Goal: Task Accomplishment & Management: Complete application form

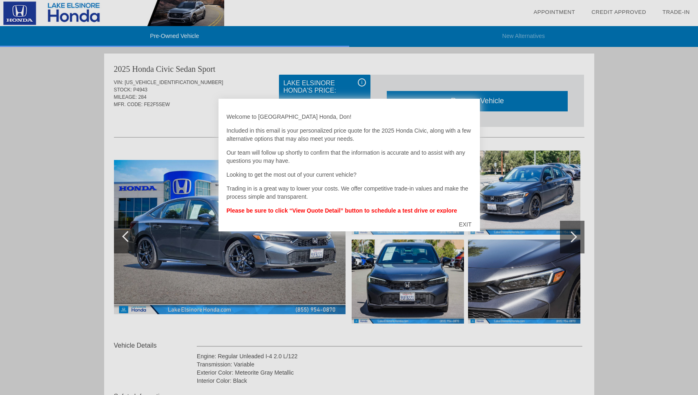
click at [632, 178] on div at bounding box center [349, 197] width 698 height 395
click at [463, 224] on div "EXIT" at bounding box center [464, 224] width 29 height 24
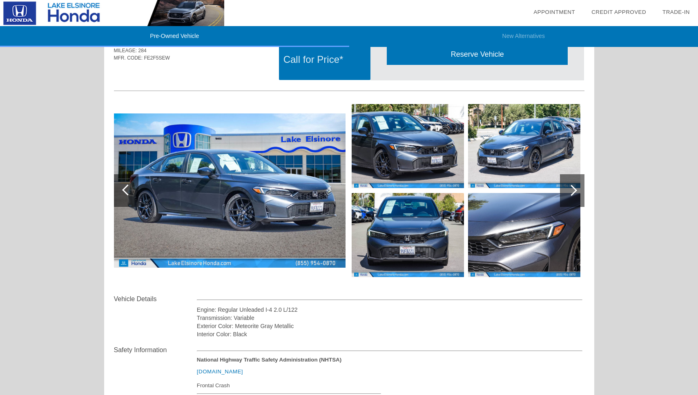
scroll to position [48, 0]
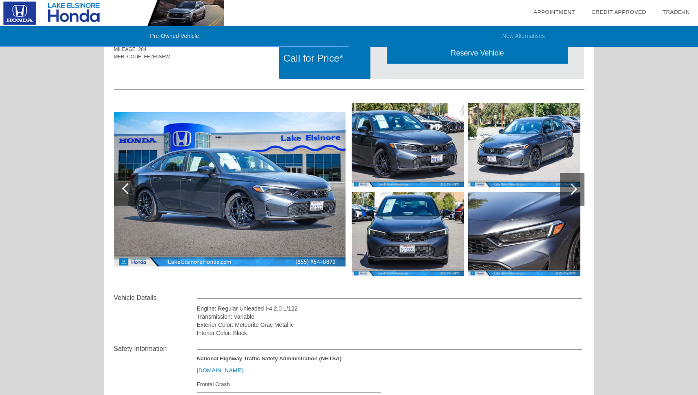
click at [572, 189] on div at bounding box center [571, 189] width 11 height 11
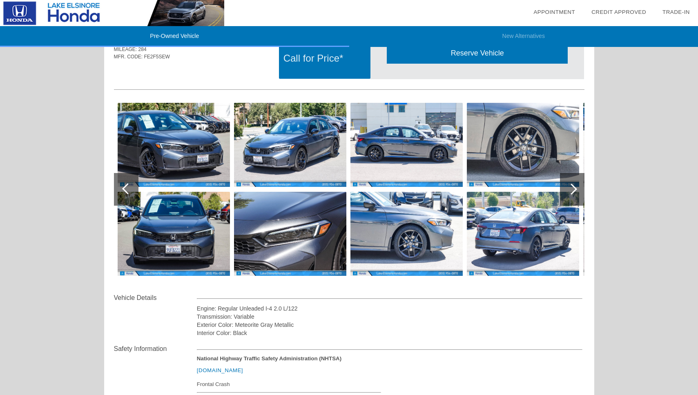
click at [572, 189] on div at bounding box center [571, 189] width 11 height 11
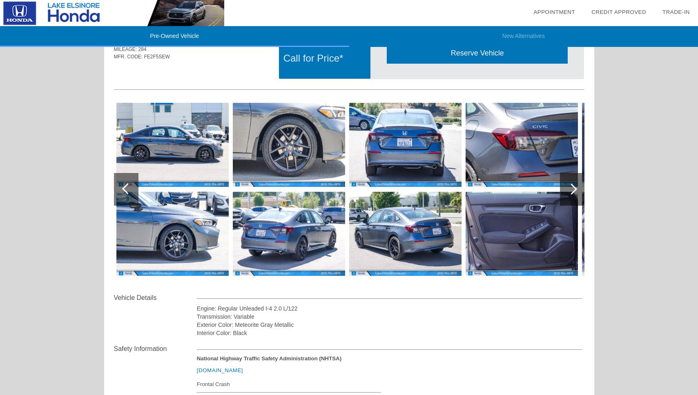
click at [402, 160] on img at bounding box center [405, 145] width 112 height 84
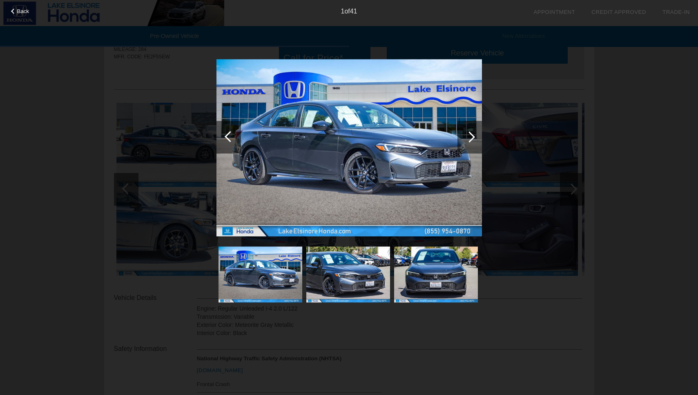
click at [436, 247] on img at bounding box center [436, 275] width 84 height 56
drag, startPoint x: 432, startPoint y: 242, endPoint x: 439, endPoint y: 239, distance: 6.6
click at [432, 247] on img at bounding box center [436, 275] width 84 height 56
click at [473, 133] on div at bounding box center [469, 136] width 11 height 11
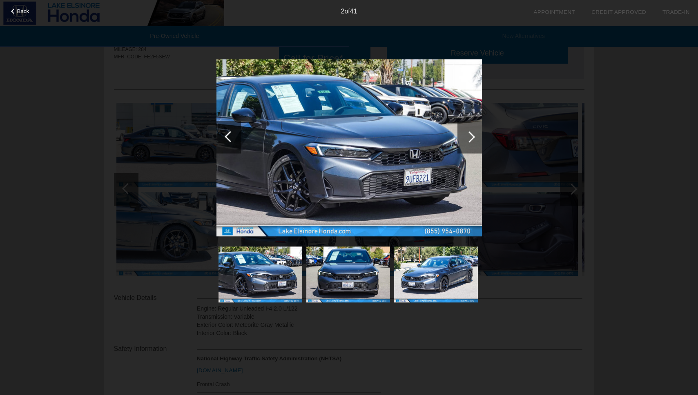
click at [473, 133] on div at bounding box center [469, 136] width 11 height 11
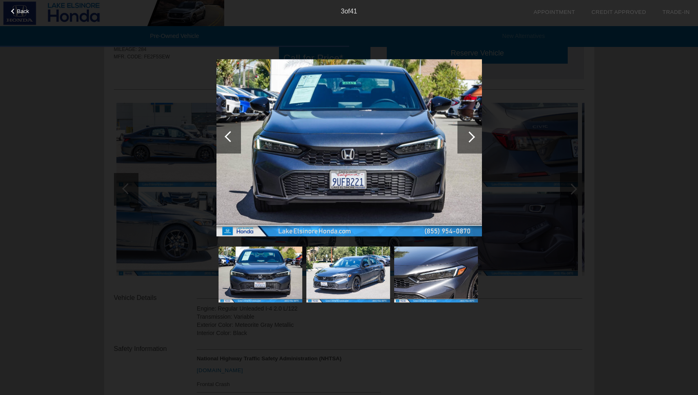
click at [473, 133] on div at bounding box center [469, 136] width 11 height 11
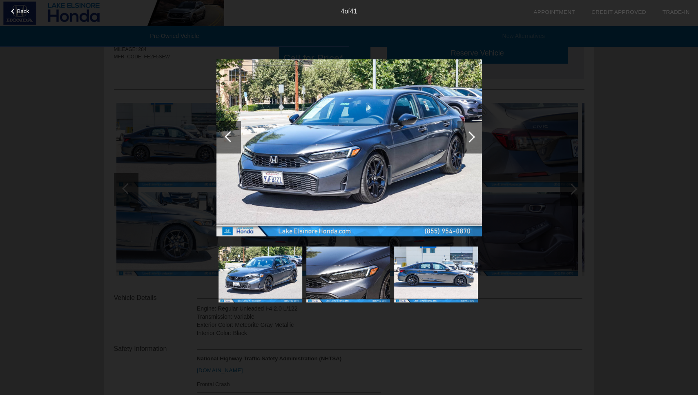
click at [473, 133] on div at bounding box center [469, 136] width 11 height 11
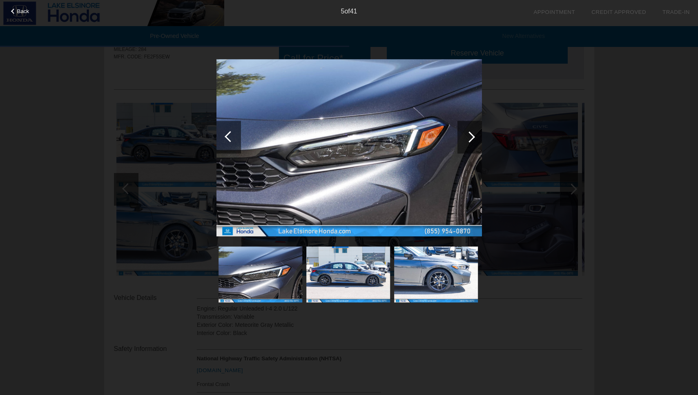
click at [473, 133] on div at bounding box center [469, 136] width 11 height 11
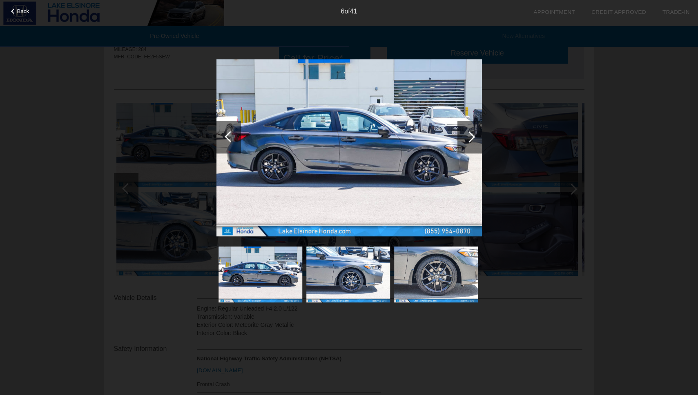
click at [473, 133] on div at bounding box center [469, 136] width 11 height 11
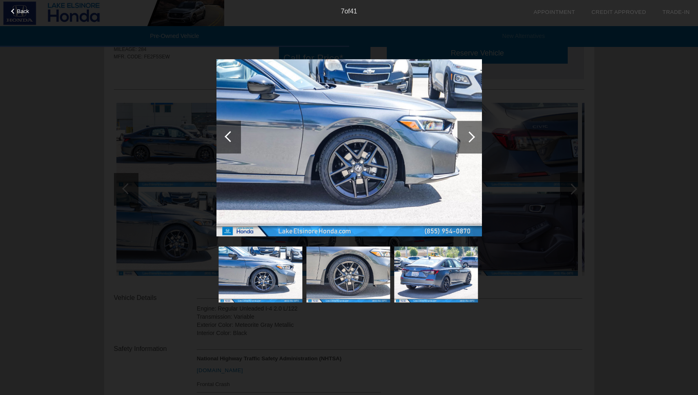
click at [473, 133] on div at bounding box center [469, 136] width 11 height 11
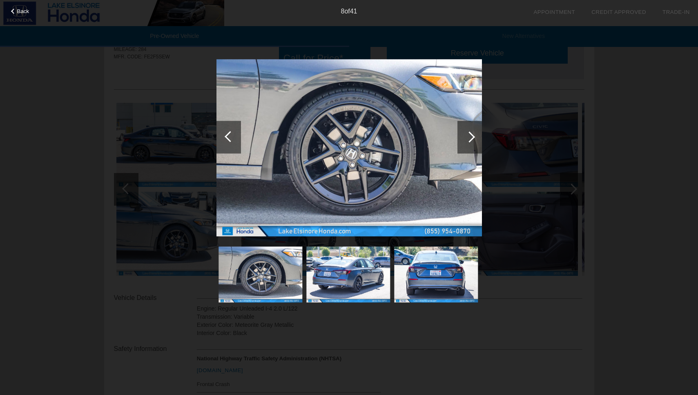
click at [473, 133] on div at bounding box center [469, 136] width 11 height 11
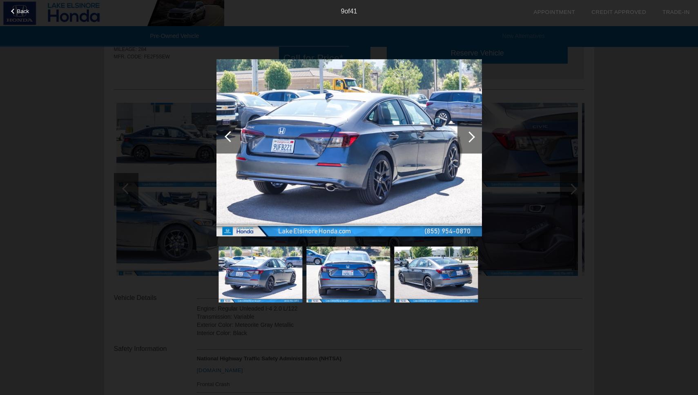
click at [473, 133] on div at bounding box center [469, 136] width 11 height 11
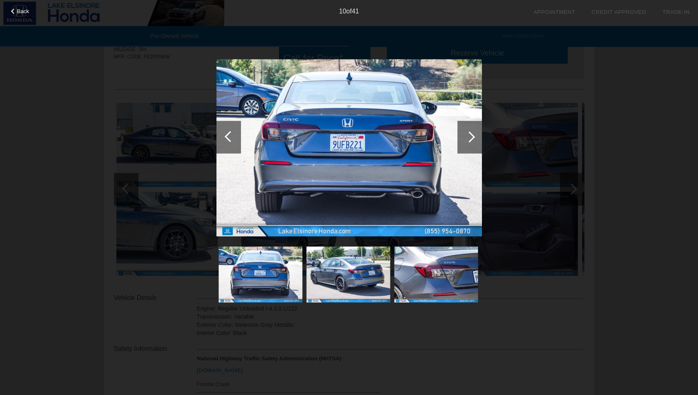
click at [473, 133] on div at bounding box center [469, 136] width 11 height 11
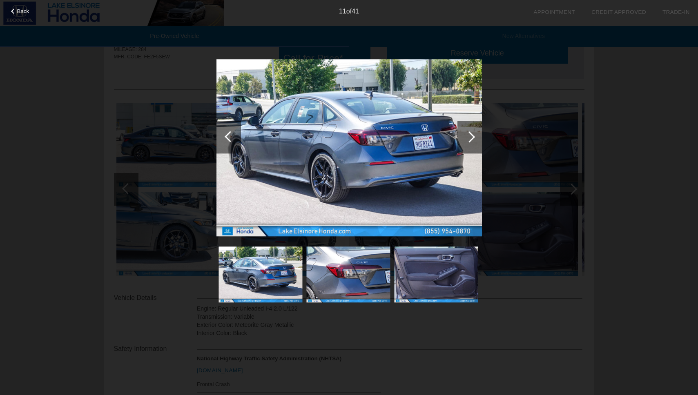
click at [473, 133] on div at bounding box center [469, 136] width 11 height 11
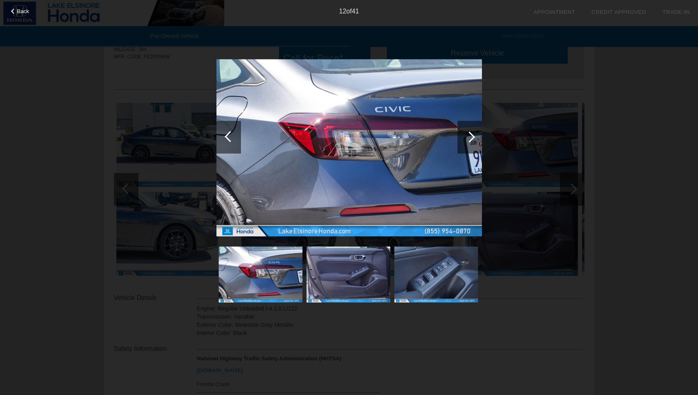
click at [473, 133] on div at bounding box center [469, 136] width 11 height 11
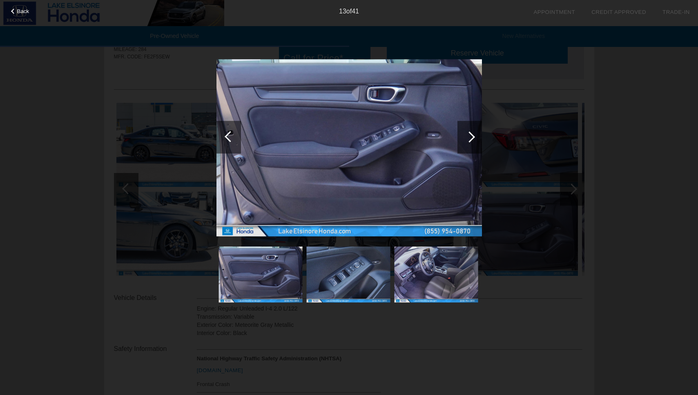
click at [473, 133] on div at bounding box center [469, 136] width 11 height 11
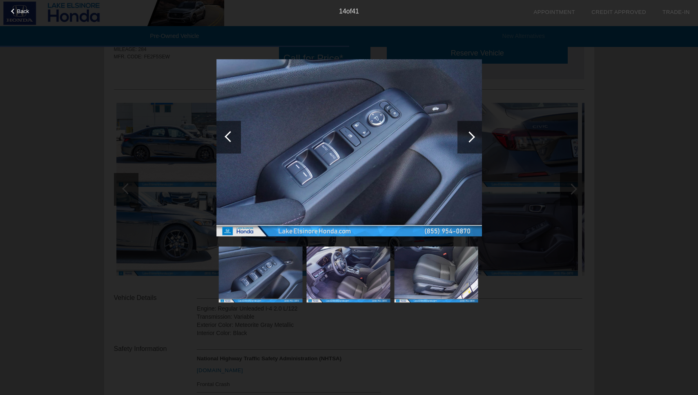
click at [473, 133] on div at bounding box center [469, 136] width 11 height 11
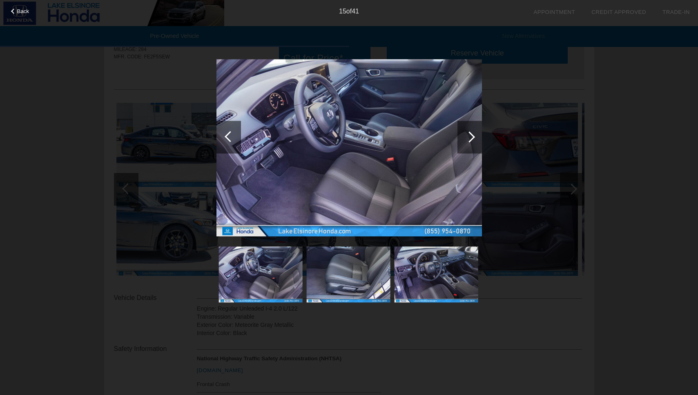
click at [473, 133] on div at bounding box center [469, 136] width 11 height 11
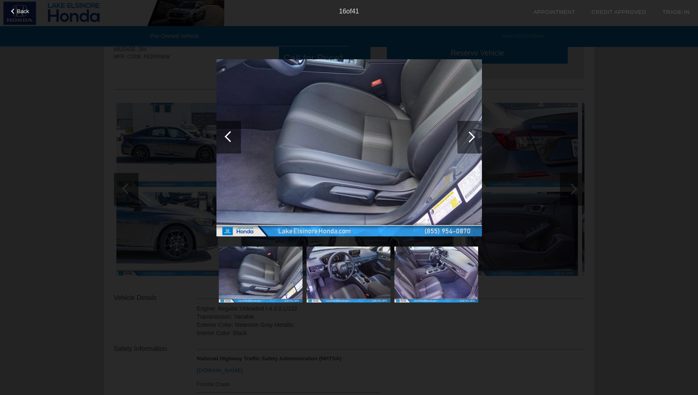
click at [473, 133] on div at bounding box center [469, 136] width 11 height 11
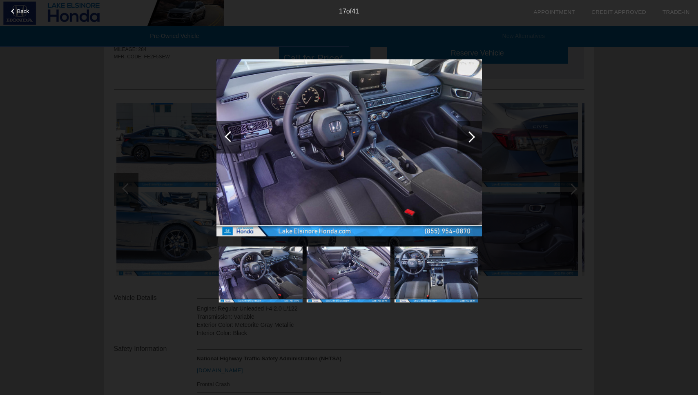
click at [473, 133] on div at bounding box center [469, 136] width 11 height 11
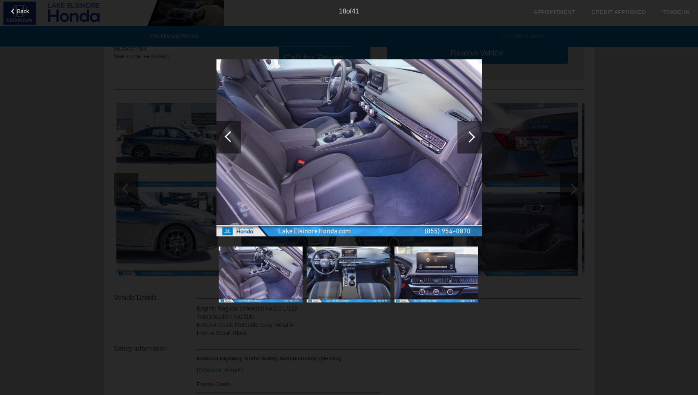
click at [473, 133] on div at bounding box center [469, 136] width 11 height 11
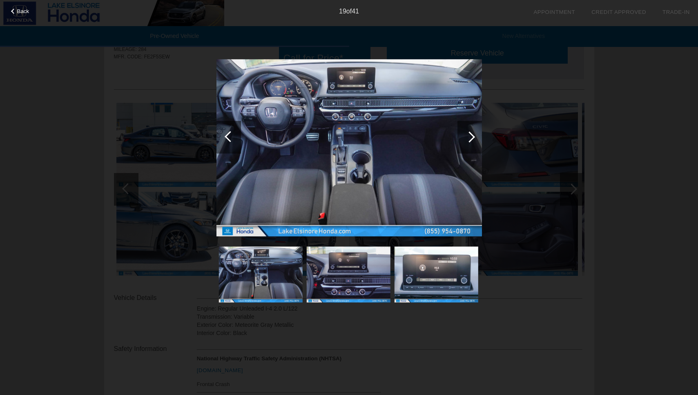
click at [473, 133] on div at bounding box center [469, 136] width 11 height 11
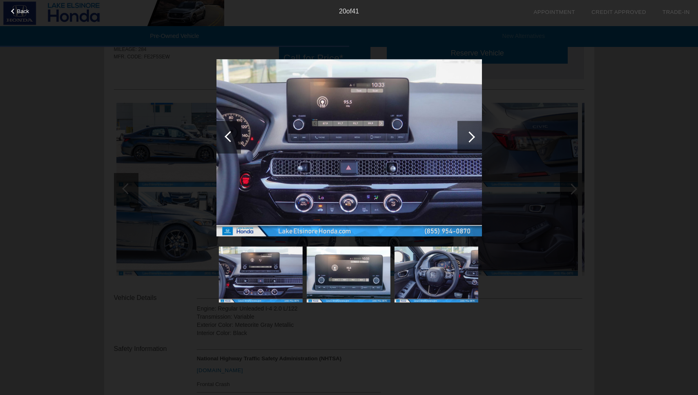
click at [473, 133] on div at bounding box center [469, 136] width 11 height 11
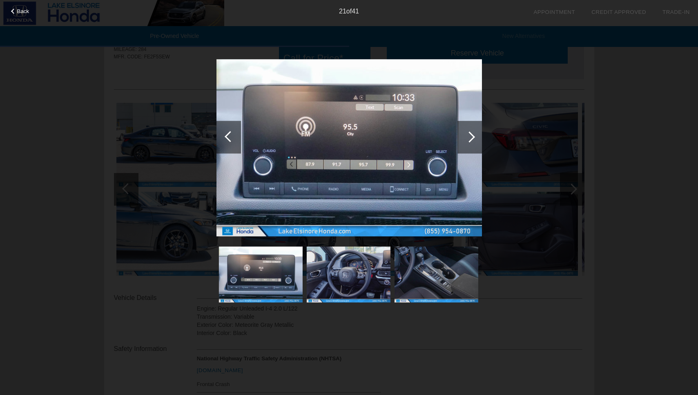
click at [473, 133] on div at bounding box center [469, 136] width 11 height 11
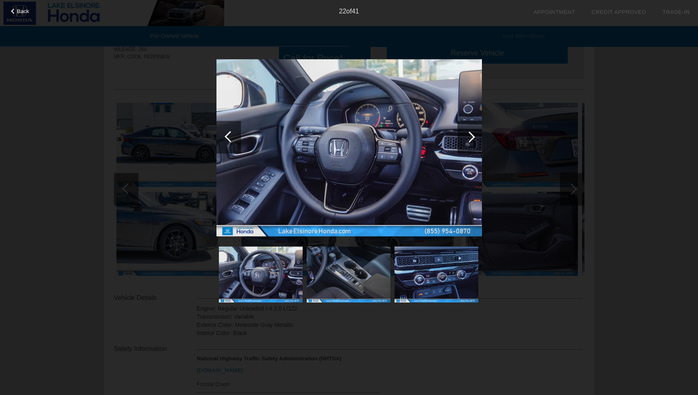
click at [473, 133] on div at bounding box center [469, 136] width 11 height 11
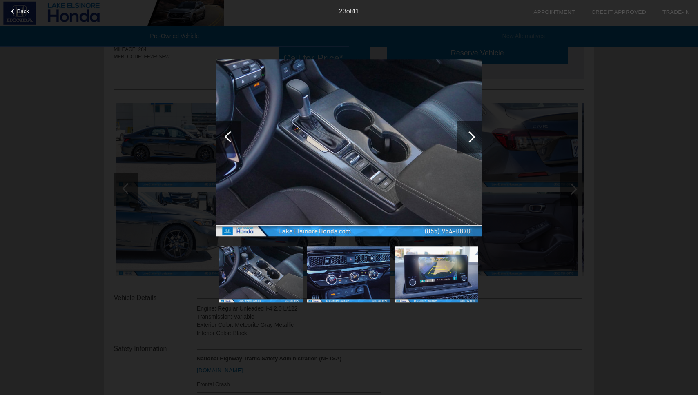
click at [473, 133] on div at bounding box center [469, 136] width 11 height 11
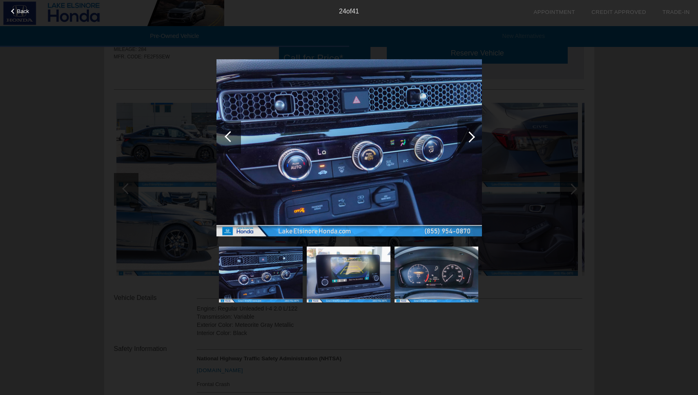
click at [473, 133] on div at bounding box center [469, 136] width 11 height 11
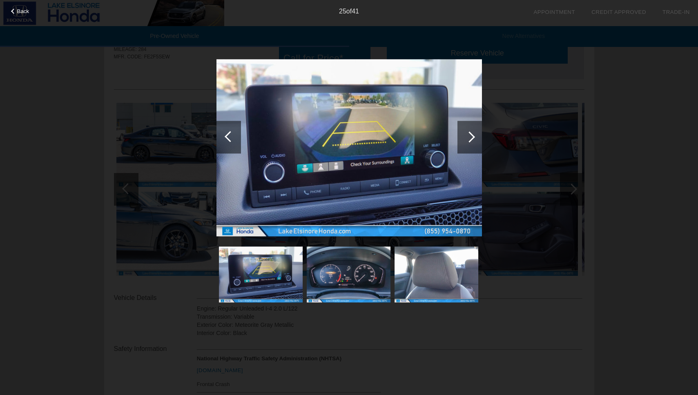
click at [473, 133] on div at bounding box center [469, 136] width 11 height 11
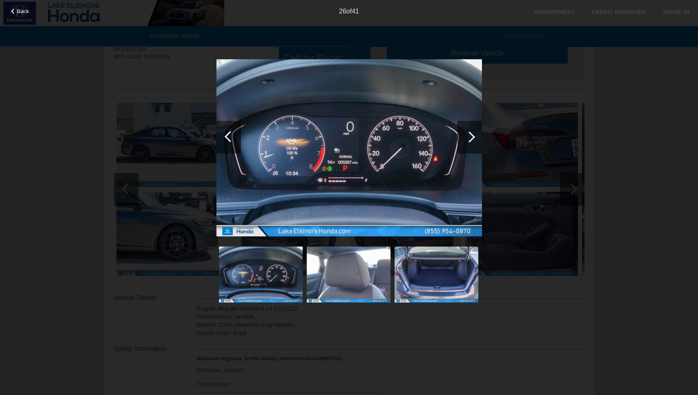
click at [473, 133] on div at bounding box center [469, 136] width 11 height 11
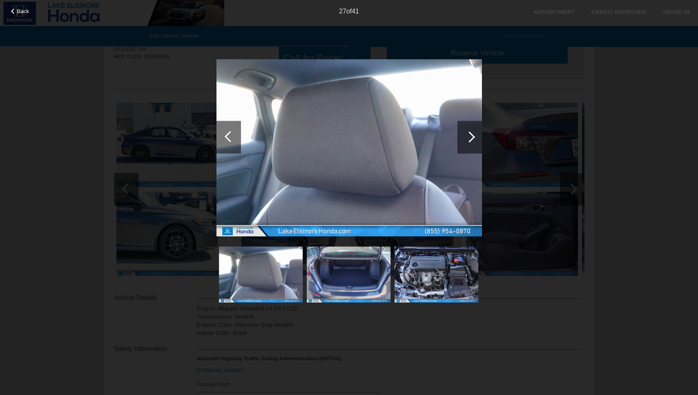
click at [473, 133] on div at bounding box center [469, 136] width 11 height 11
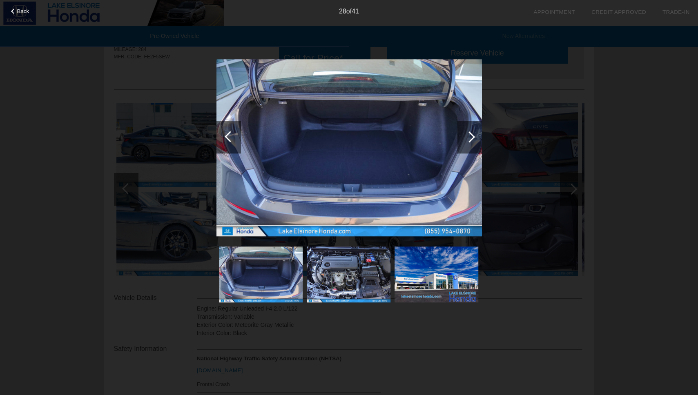
click at [473, 133] on div at bounding box center [469, 136] width 11 height 11
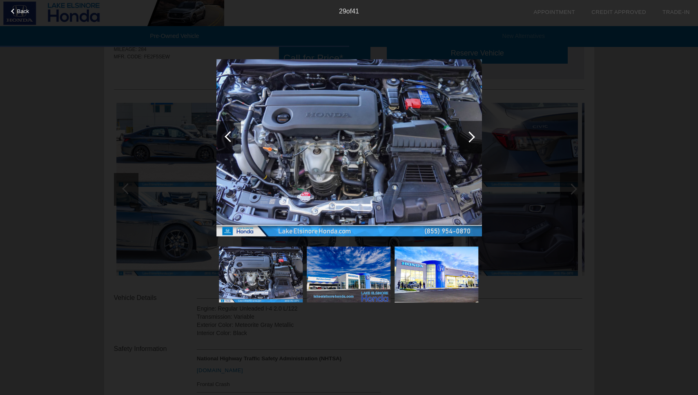
click at [473, 133] on div at bounding box center [469, 136] width 11 height 11
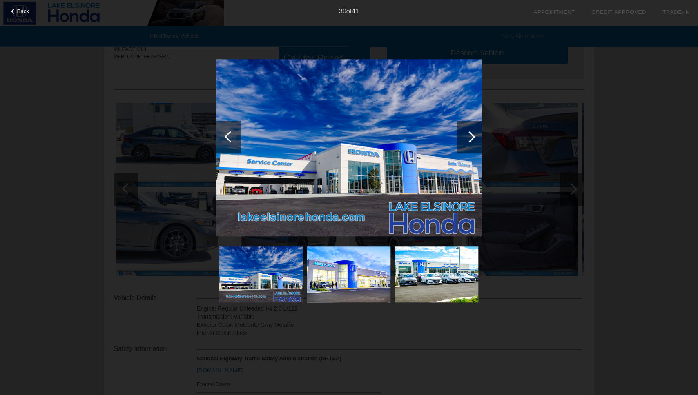
click at [473, 133] on div at bounding box center [469, 136] width 11 height 11
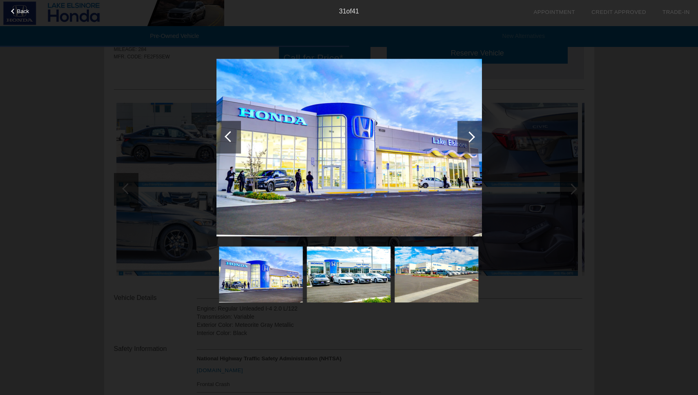
click at [473, 133] on div at bounding box center [469, 136] width 11 height 11
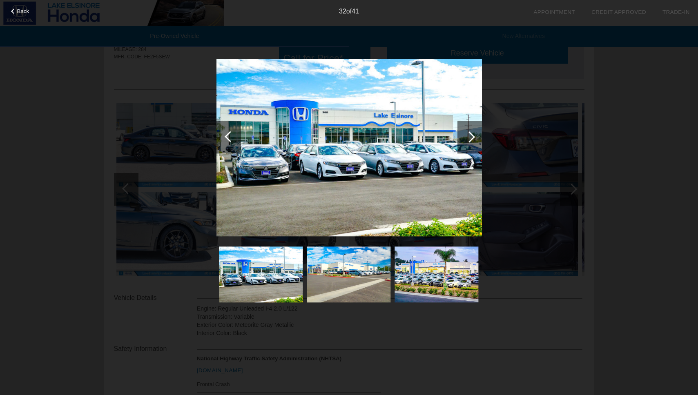
click at [473, 133] on div at bounding box center [469, 136] width 11 height 11
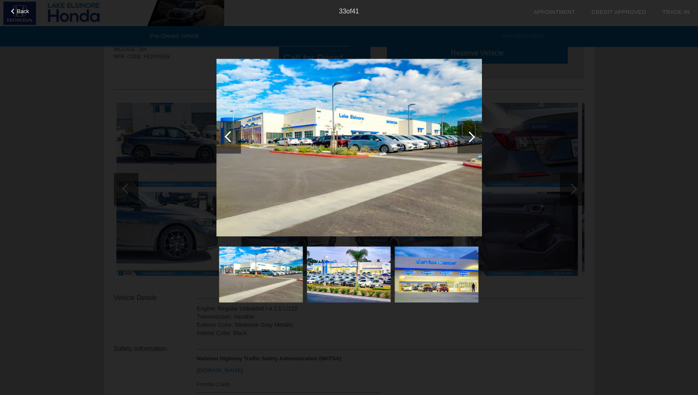
click at [473, 133] on div at bounding box center [469, 136] width 11 height 11
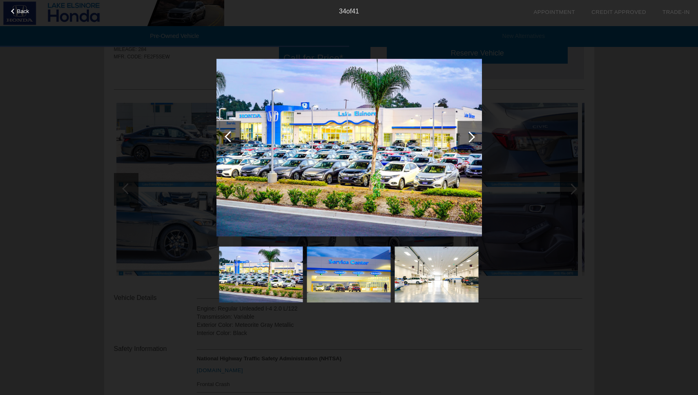
click at [473, 133] on div at bounding box center [469, 136] width 11 height 11
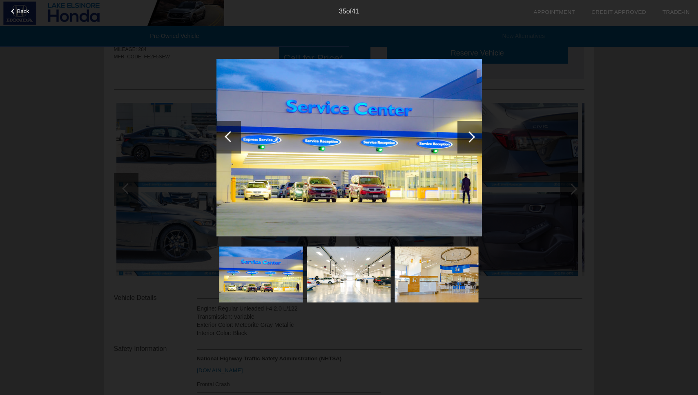
click at [473, 133] on div at bounding box center [469, 136] width 11 height 11
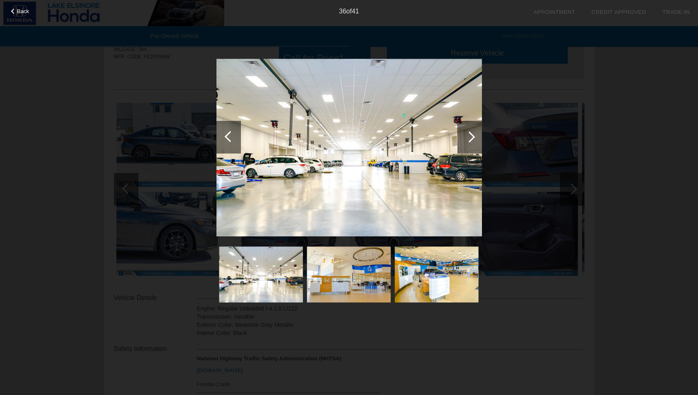
click at [473, 133] on div at bounding box center [469, 136] width 11 height 11
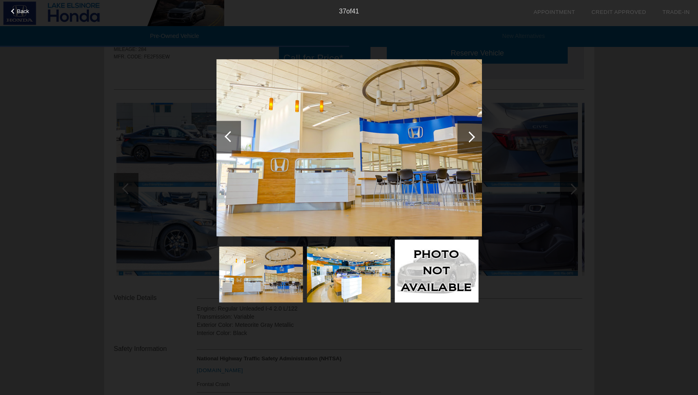
click at [473, 133] on div at bounding box center [469, 136] width 11 height 11
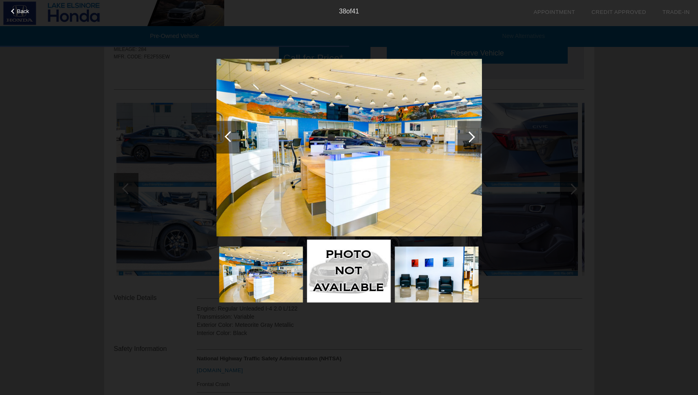
click at [473, 133] on div at bounding box center [469, 136] width 11 height 11
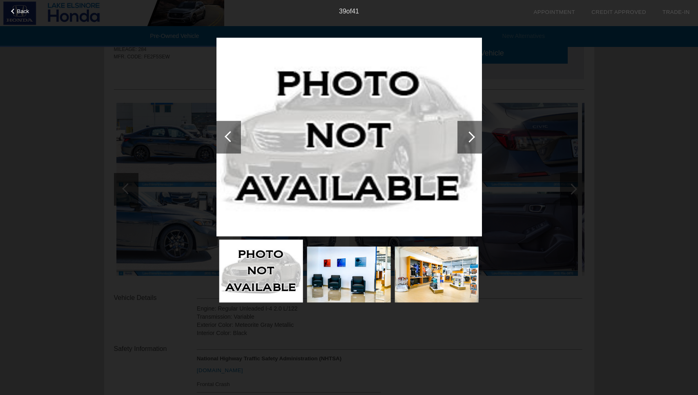
click at [473, 133] on div at bounding box center [469, 136] width 11 height 11
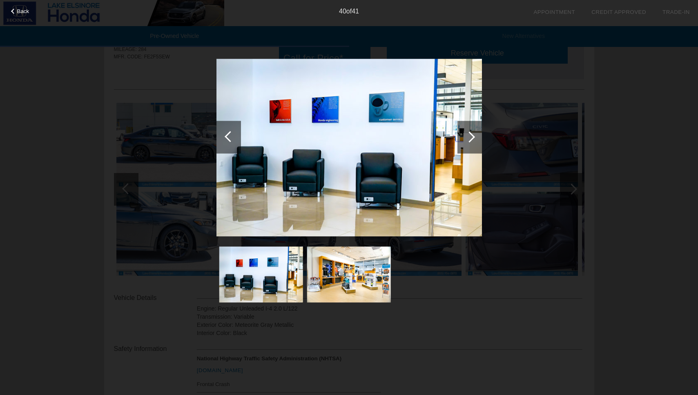
click at [473, 133] on div at bounding box center [469, 136] width 11 height 11
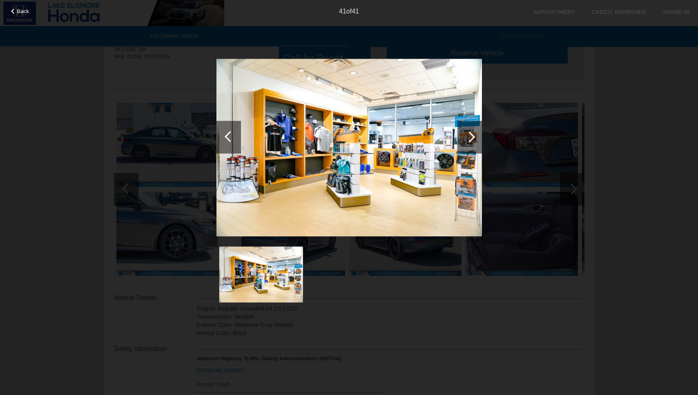
click at [473, 133] on div at bounding box center [469, 136] width 11 height 11
